Goal: Communication & Community: Participate in discussion

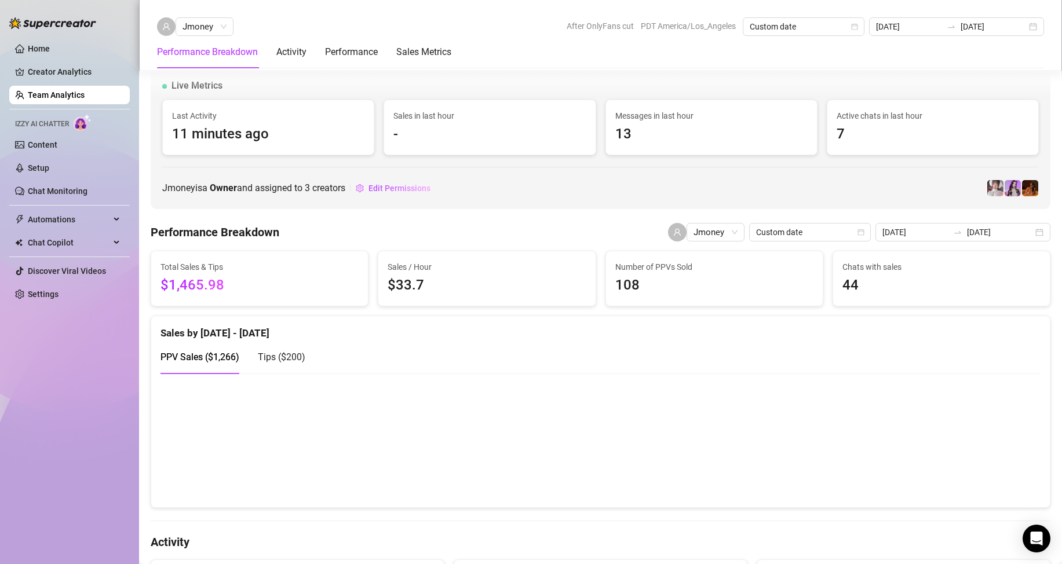
scroll to position [985, 0]
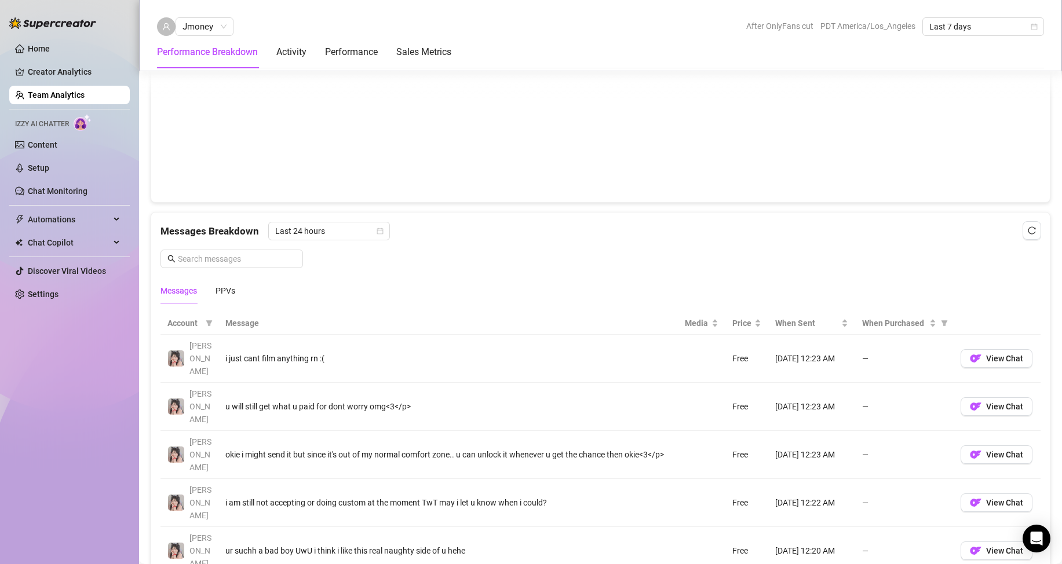
scroll to position [637, 0]
